Goal: Task Accomplishment & Management: Complete application form

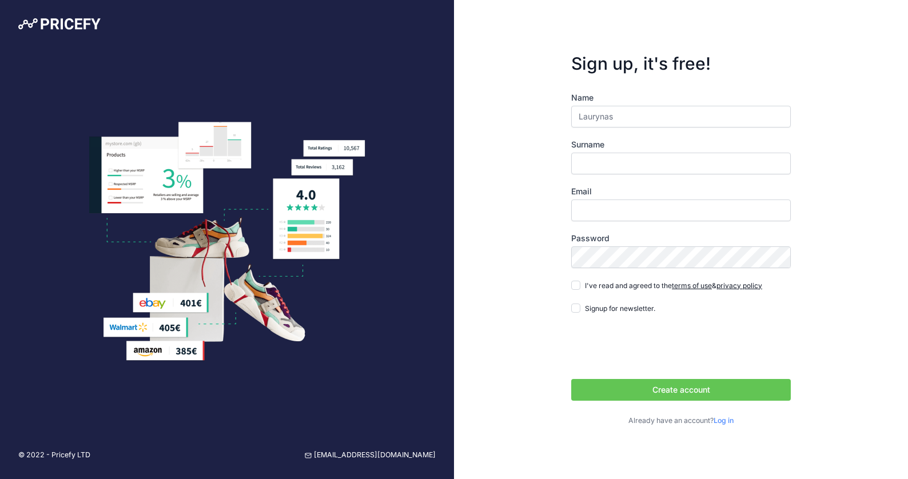
type input "Laurynas"
type input "Zukauskas"
type input "[EMAIL_ADDRESS][PERSON_NAME][DOMAIN_NAME]"
click at [572, 285] on input "I've read and agreed to the terms of use & privacy policy" at bounding box center [576, 285] width 9 height 9
checkbox input "true"
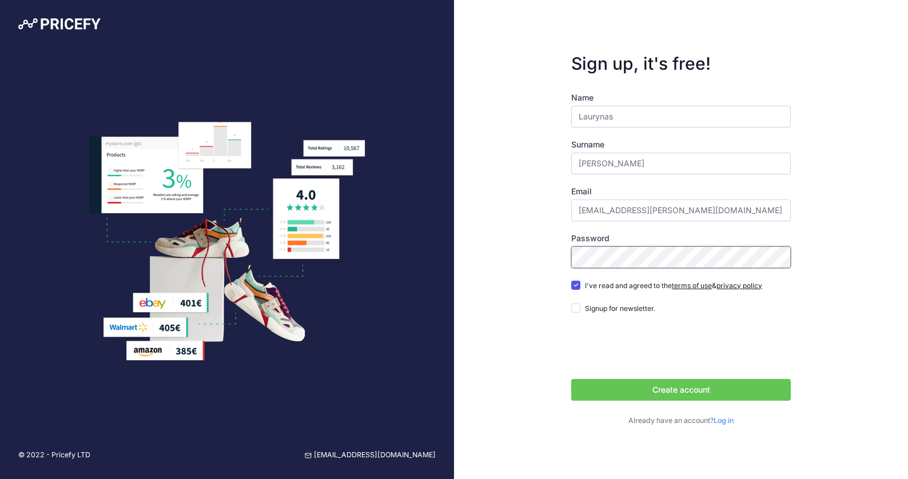
click at [474, 251] on div "Sign up, it's free! Name Laurynas Surname Zukauskas Email laurynas.zukauskas@nt…" at bounding box center [681, 239] width 454 height 479
click at [693, 386] on button "Create account" at bounding box center [682, 390] width 220 height 22
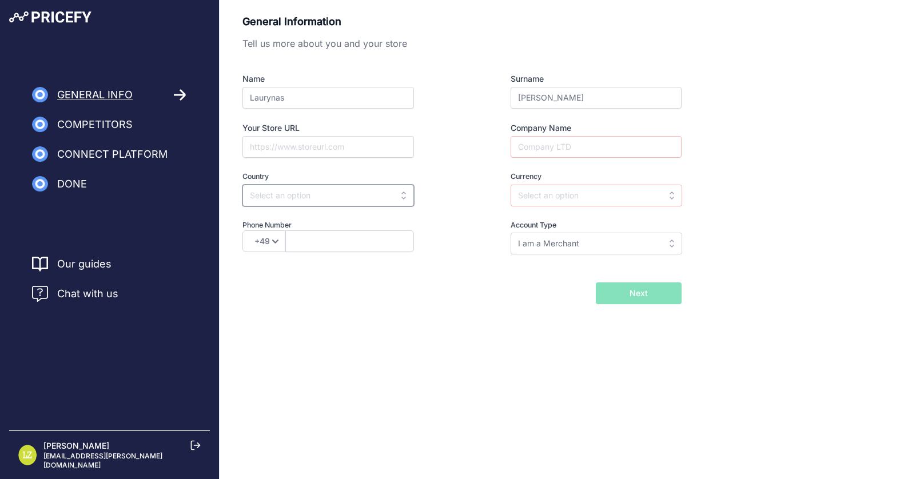
click at [353, 203] on input "text" at bounding box center [329, 196] width 172 height 22
click at [343, 219] on div "Lithuania" at bounding box center [314, 221] width 143 height 21
type input "Lithuania"
type input "EUR"
select select "370"
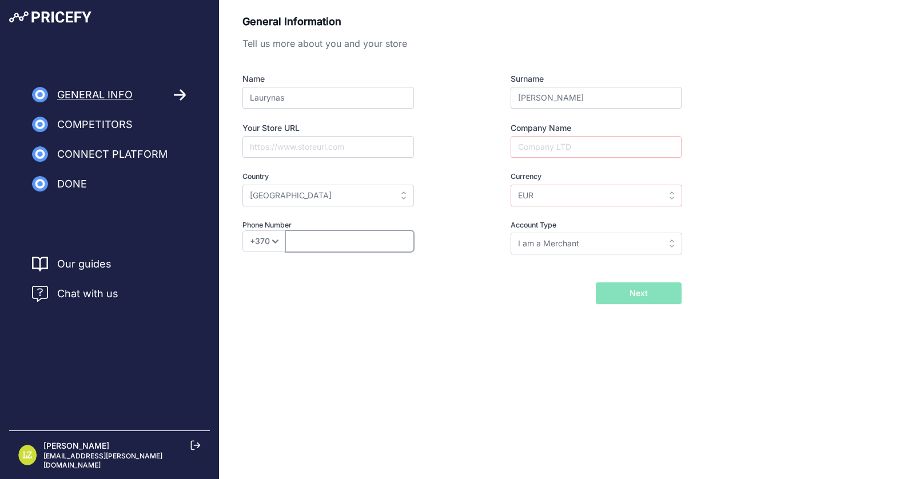
click at [326, 244] on input "text" at bounding box center [349, 242] width 129 height 22
type input "68502230"
click at [567, 249] on input "I am a Merchant" at bounding box center [597, 244] width 172 height 22
click at [469, 285] on div "Back I will import my catalog later Next" at bounding box center [462, 294] width 439 height 22
type input "I am a Merchant"
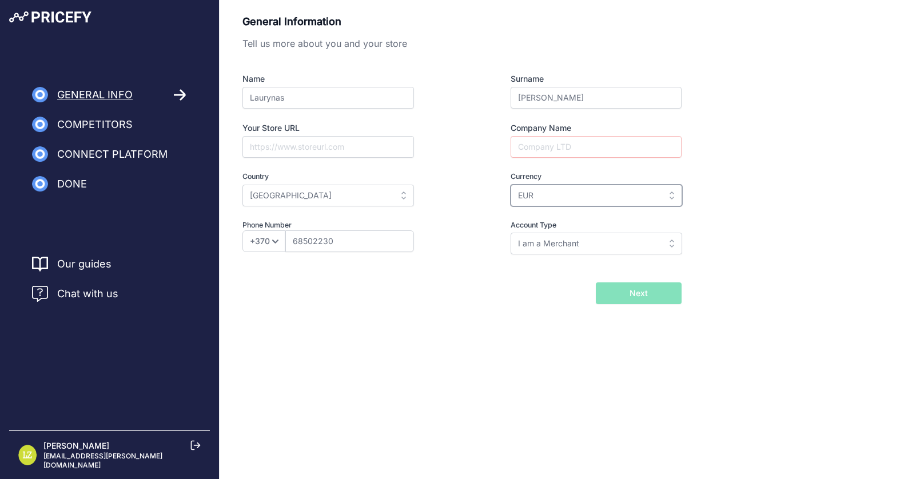
click at [554, 195] on input "EUR" at bounding box center [597, 196] width 172 height 22
click at [557, 195] on input "text" at bounding box center [597, 196] width 172 height 22
type input "u"
click at [589, 213] on div "EUR" at bounding box center [582, 221] width 143 height 21
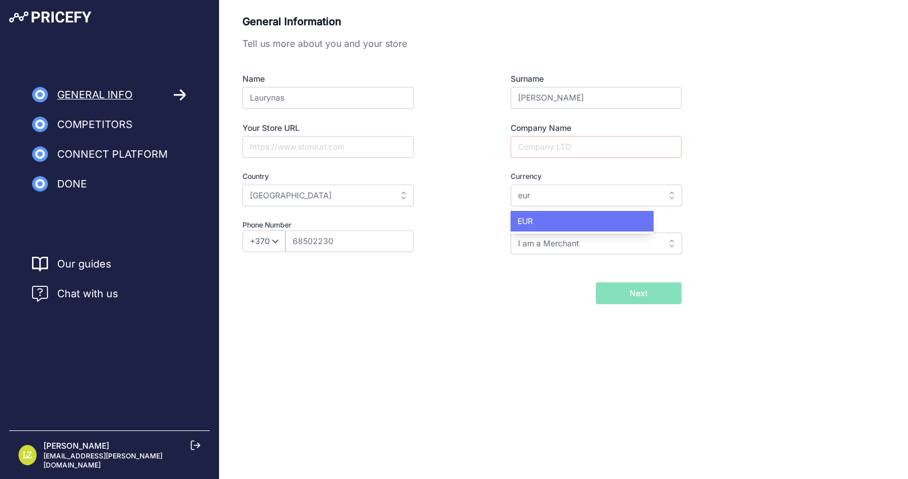
type input "EUR"
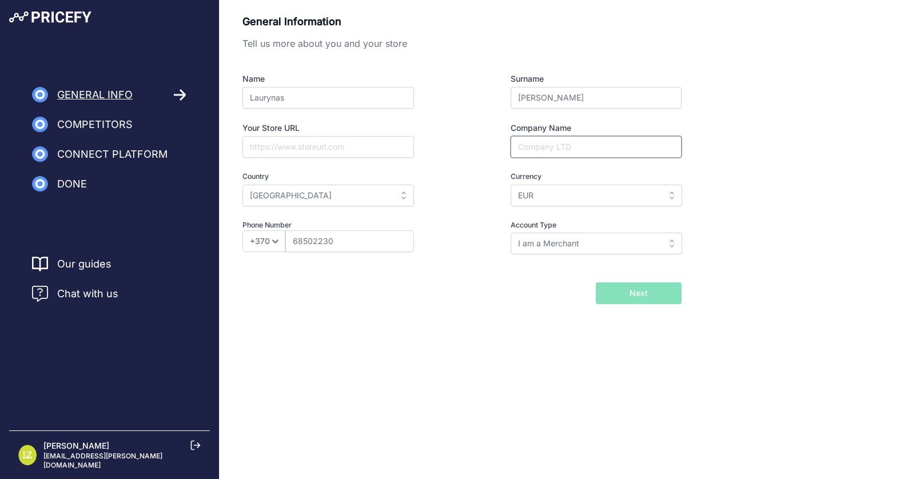
click at [582, 149] on input "Company Name" at bounding box center [596, 147] width 171 height 22
type input "Nacionalinis telekomunikacijų centras UAB"
click at [759, 138] on div "General Information Tell us more about you and your store Name Laurynas Surname…" at bounding box center [564, 159] width 643 height 291
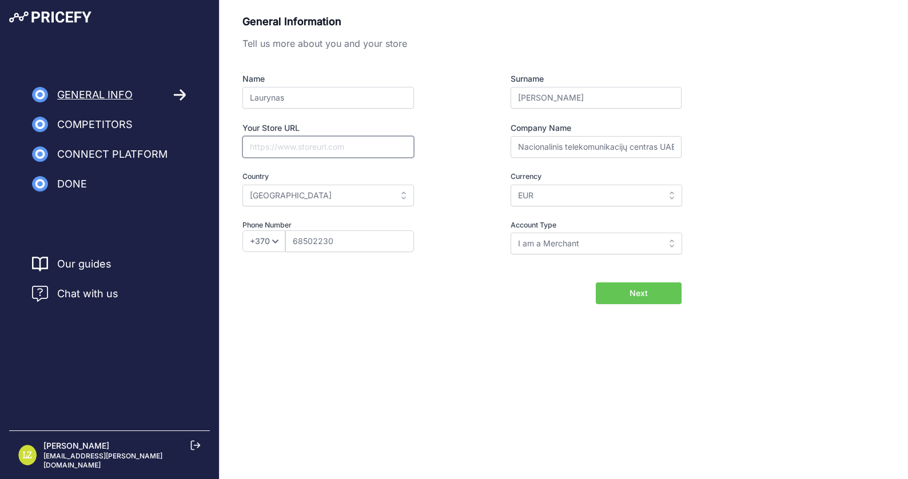
click at [330, 146] on input "Your Store URL" at bounding box center [329, 147] width 172 height 22
type input "akuvox.lt"
click at [662, 300] on button "Next" at bounding box center [639, 294] width 86 height 22
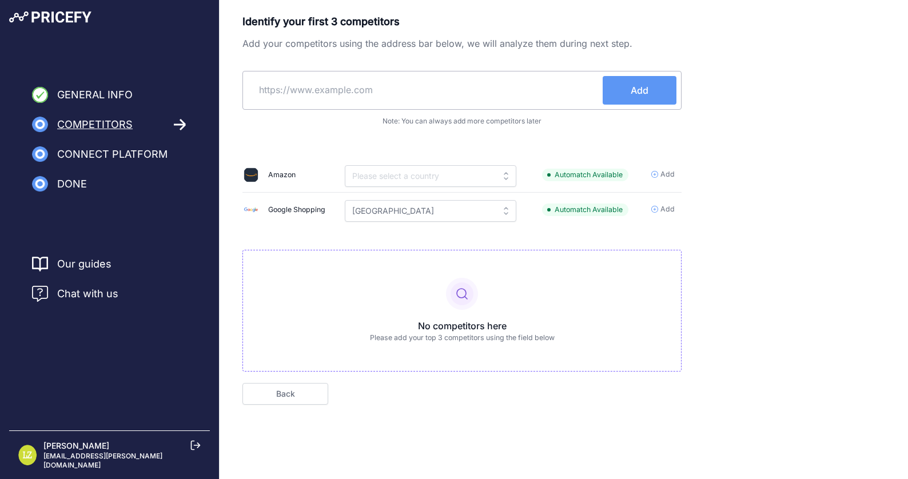
click at [348, 88] on input "text" at bounding box center [425, 89] width 355 height 27
type input "varle.lt"
click at [650, 93] on button "Add" at bounding box center [640, 90] width 74 height 29
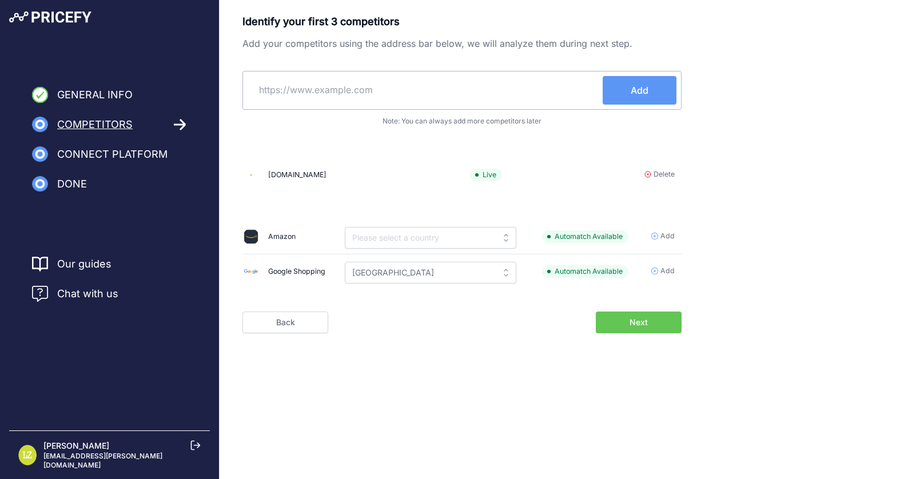
click at [382, 98] on input "text" at bounding box center [425, 89] width 355 height 27
click at [482, 95] on input "text" at bounding box center [425, 89] width 355 height 27
type input "smartdoor.lt"
click at [660, 94] on button "Add" at bounding box center [640, 90] width 74 height 29
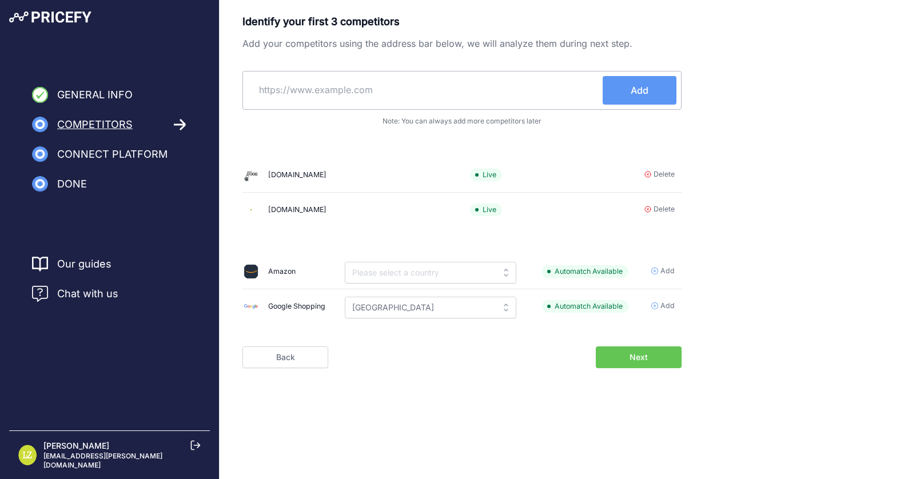
click at [454, 94] on input "text" at bounding box center [425, 89] width 355 height 27
type input "itwork.lt"
click at [633, 84] on span "Add" at bounding box center [640, 91] width 18 height 14
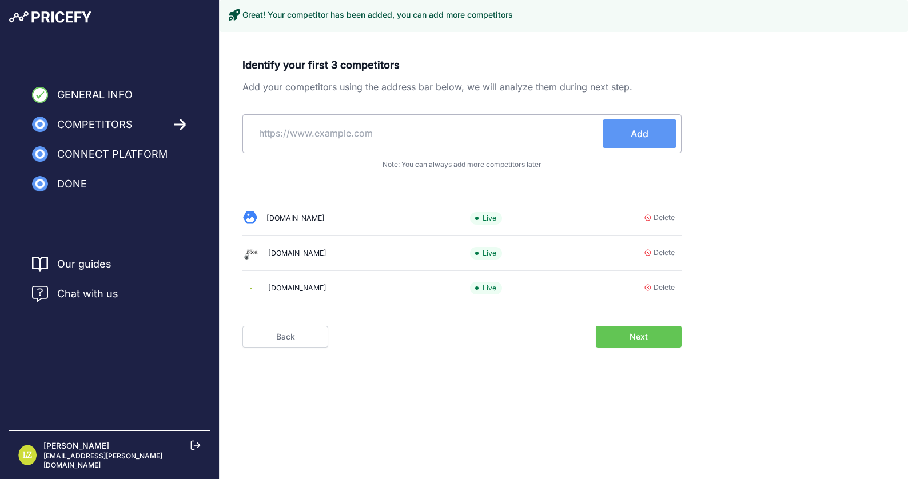
click at [638, 334] on span "Next" at bounding box center [639, 336] width 18 height 11
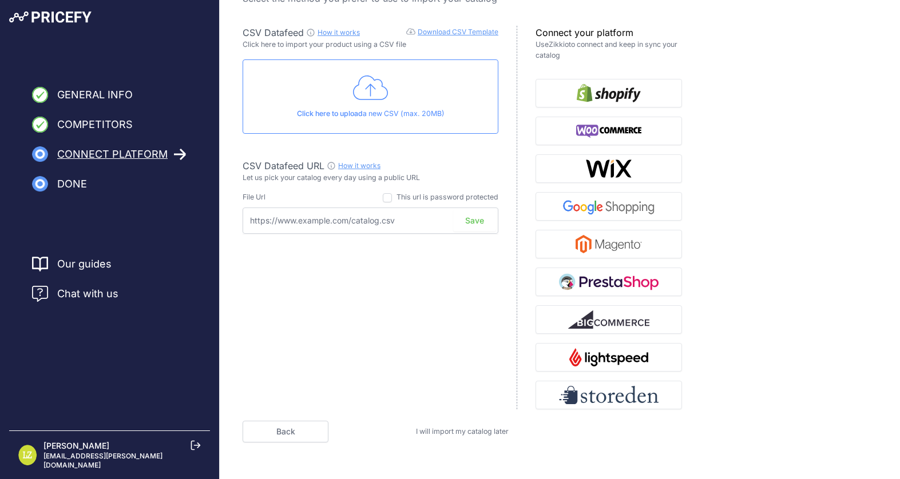
scroll to position [59, 0]
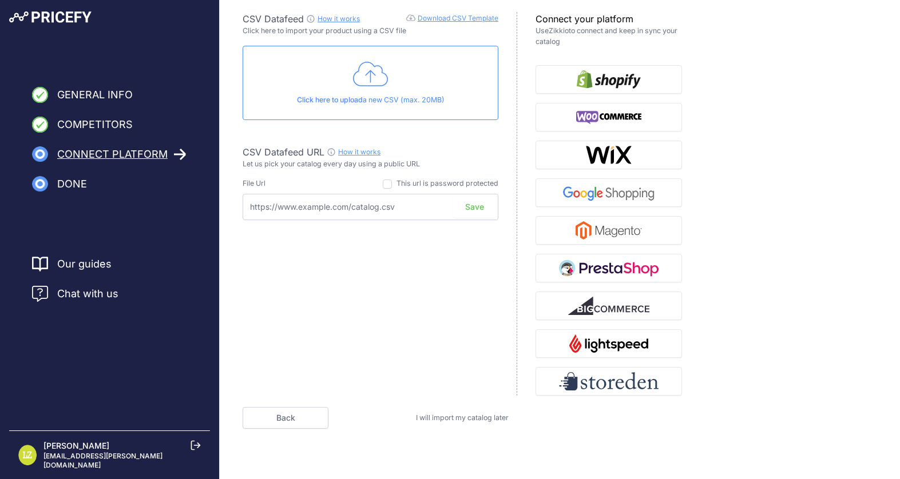
click at [479, 415] on span "I will import my catalog later" at bounding box center [462, 418] width 93 height 9
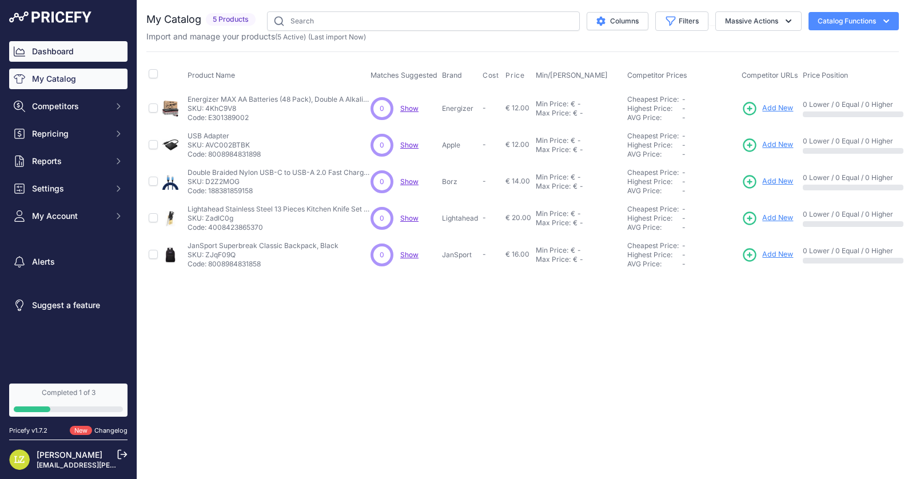
click at [67, 47] on link "Dashboard" at bounding box center [68, 51] width 118 height 21
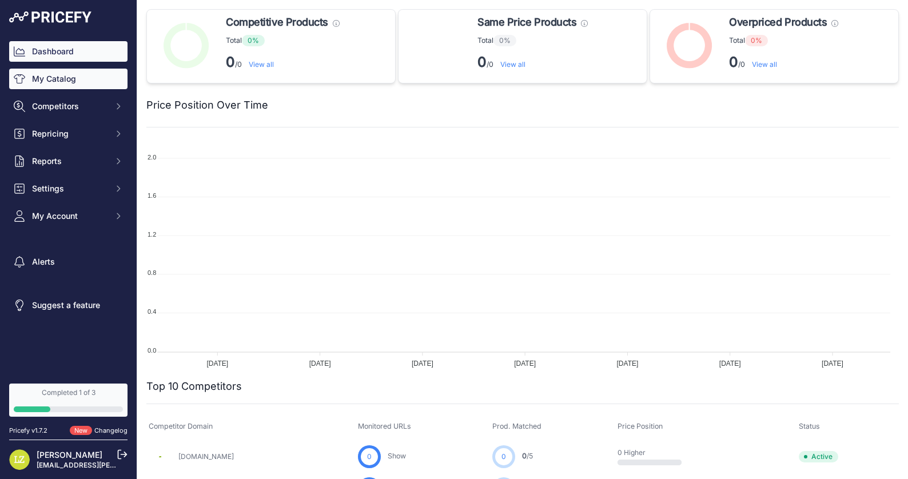
click at [77, 78] on link "My Catalog" at bounding box center [68, 79] width 118 height 21
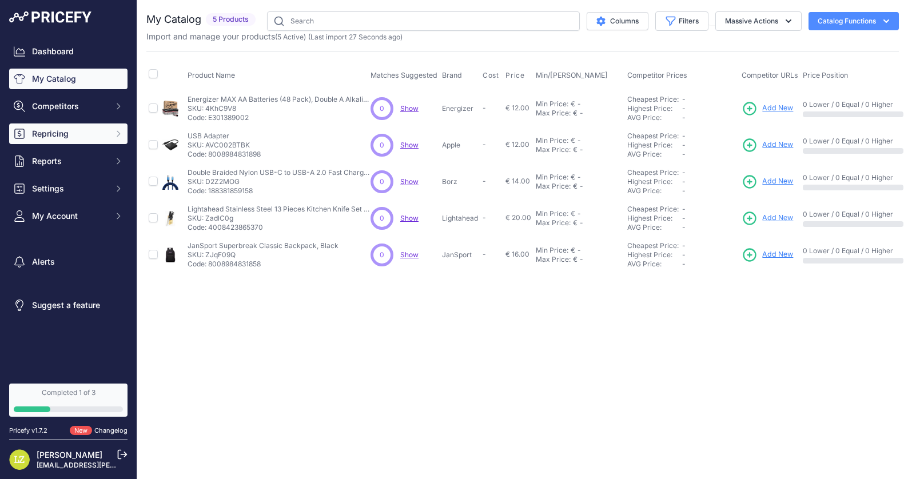
click at [93, 136] on span "Repricing" at bounding box center [69, 133] width 75 height 11
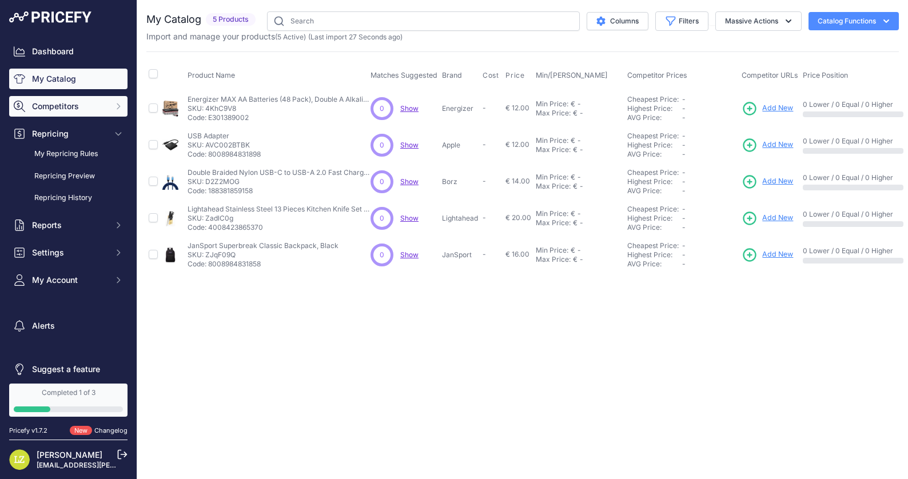
click at [78, 106] on span "Competitors" at bounding box center [69, 106] width 75 height 11
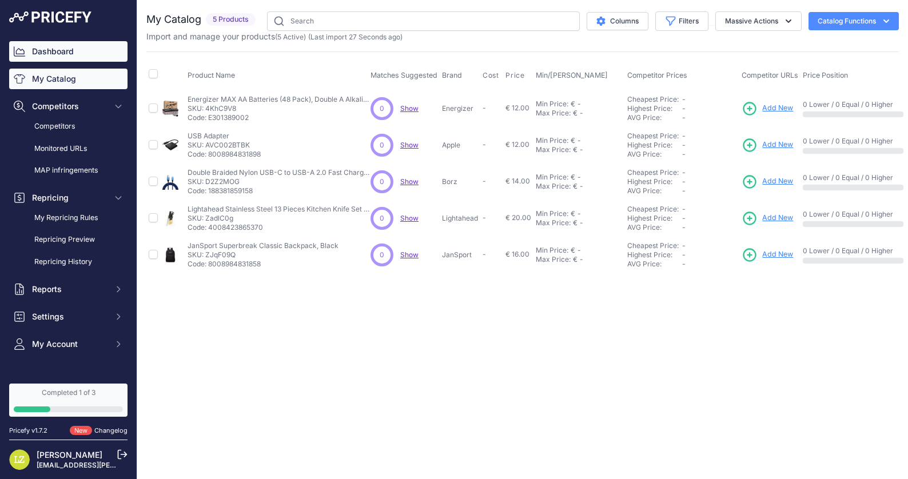
click at [70, 47] on link "Dashboard" at bounding box center [68, 51] width 118 height 21
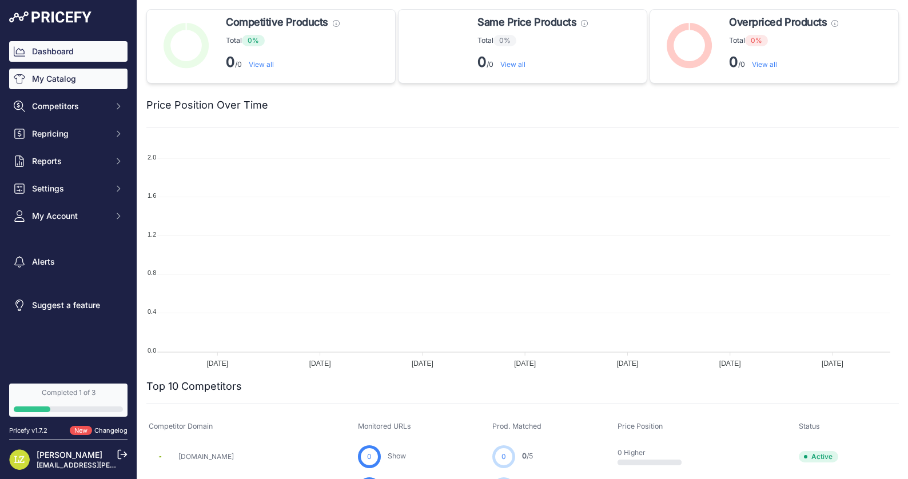
click at [64, 81] on link "My Catalog" at bounding box center [68, 79] width 118 height 21
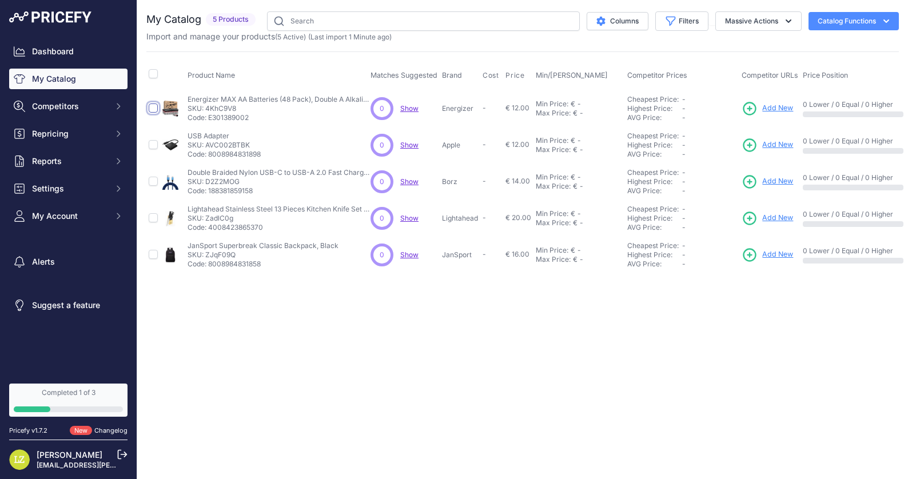
click at [153, 106] on input "checkbox" at bounding box center [153, 108] width 9 height 9
checkbox input "true"
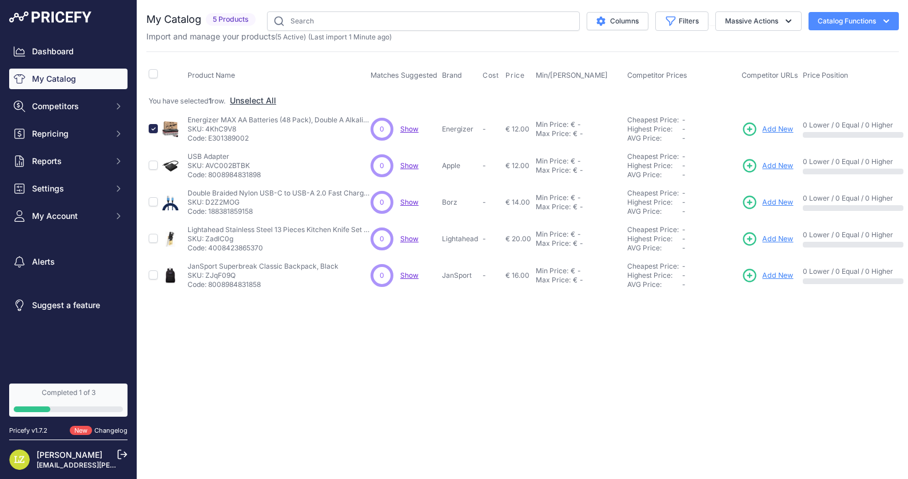
click at [150, 175] on td at bounding box center [153, 166] width 14 height 37
click at [151, 166] on input "checkbox" at bounding box center [153, 165] width 9 height 9
checkbox input "true"
click at [150, 203] on input "checkbox" at bounding box center [153, 201] width 9 height 9
checkbox input "true"
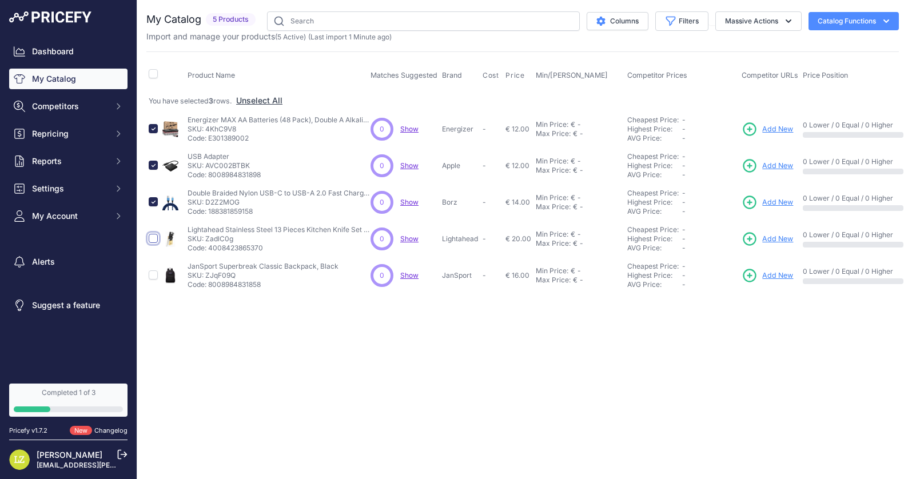
click at [154, 241] on input "checkbox" at bounding box center [153, 238] width 9 height 9
checkbox input "true"
click at [151, 270] on div at bounding box center [153, 273] width 9 height 11
click at [152, 276] on input "checkbox" at bounding box center [153, 275] width 9 height 9
checkbox input "true"
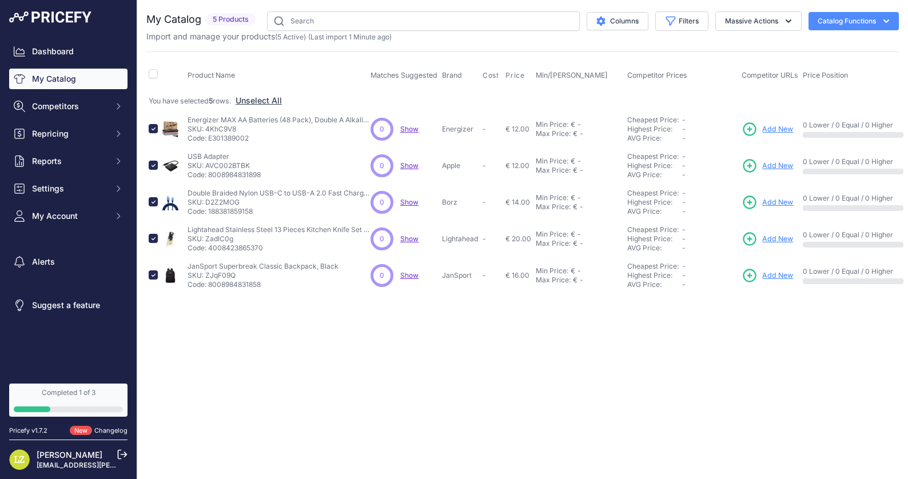
click at [855, 23] on button "Catalog Functions" at bounding box center [854, 21] width 90 height 18
click at [763, 332] on div "Close You are not connected to the internet." at bounding box center [522, 239] width 771 height 479
click at [85, 405] on link "Completed 1 of 3" at bounding box center [68, 400] width 118 height 33
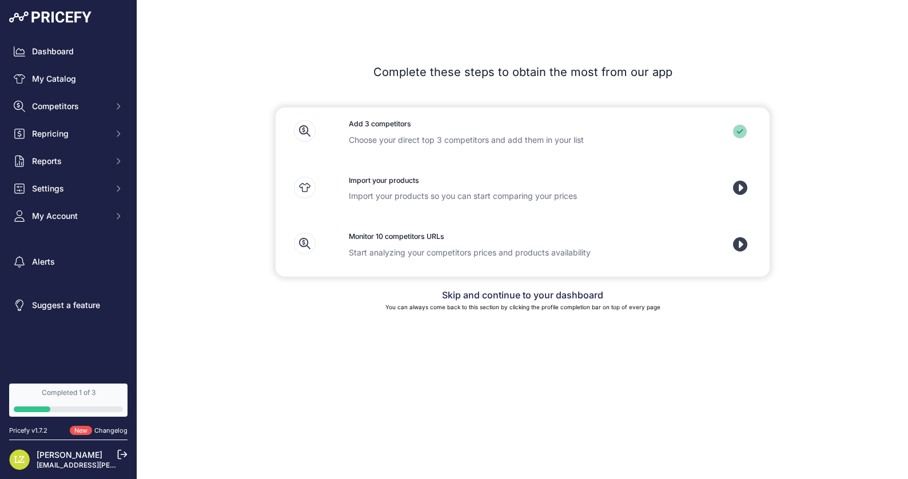
click at [740, 185] on icon at bounding box center [740, 188] width 14 height 14
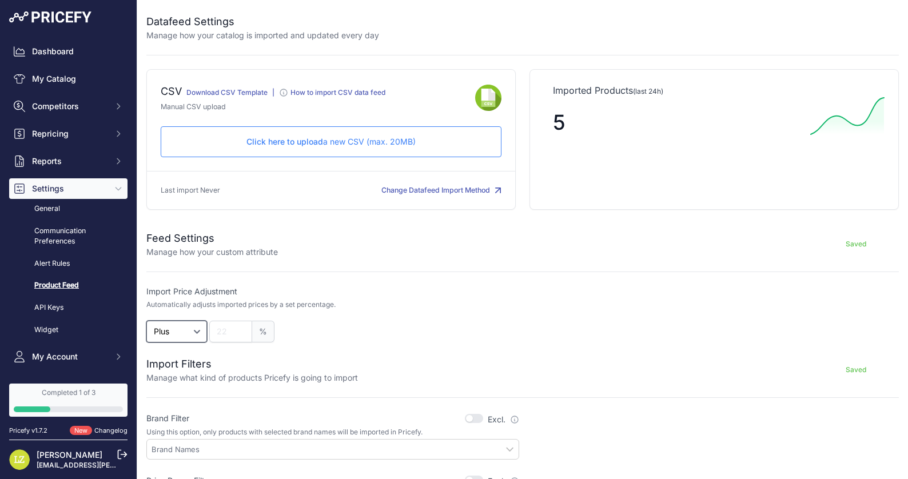
click at [199, 332] on select "Plus Minus" at bounding box center [176, 332] width 61 height 22
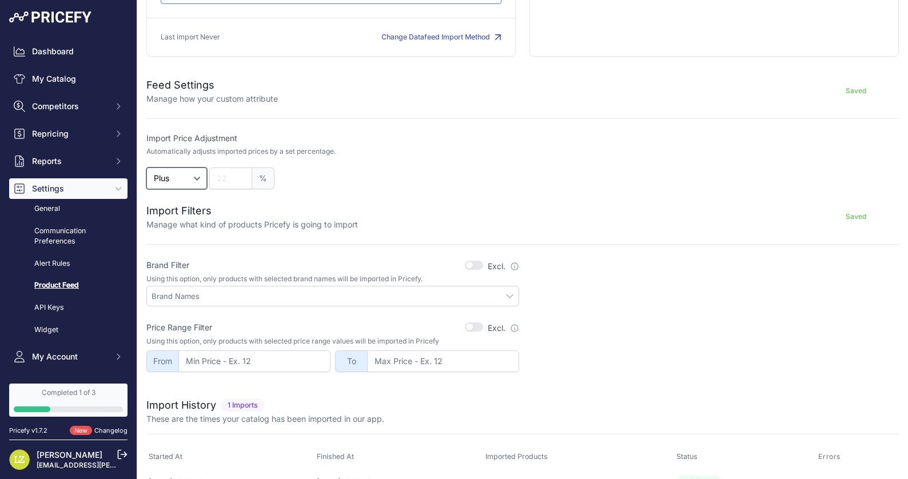
scroll to position [178, 0]
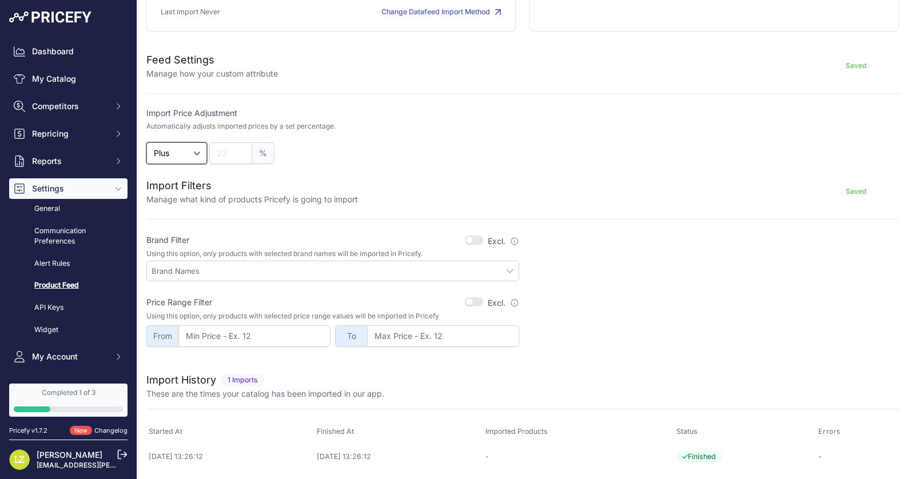
click at [256, 269] on input "text" at bounding box center [335, 271] width 367 height 10
type input "akuvox"
click at [628, 297] on div at bounding box center [712, 321] width 373 height 52
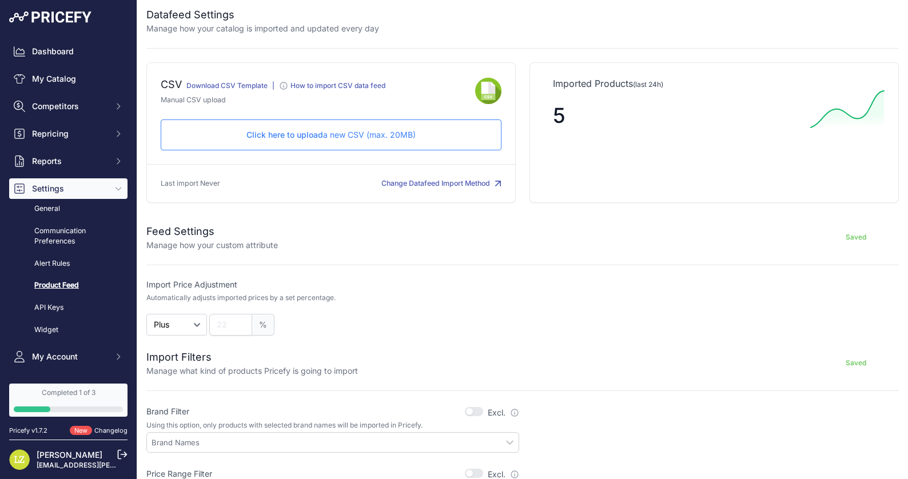
scroll to position [0, 0]
